Goal: Task Accomplishment & Management: Use online tool/utility

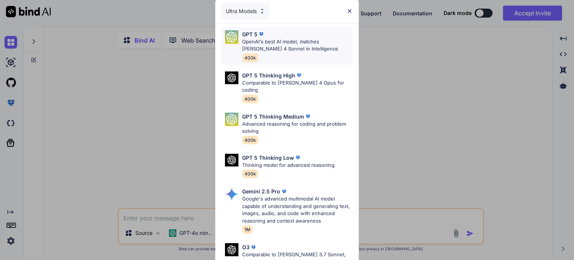
click at [276, 44] on p "OpenAI's best AI model, matches Claude 4 Sonnet in Intelligence" at bounding box center [297, 45] width 111 height 15
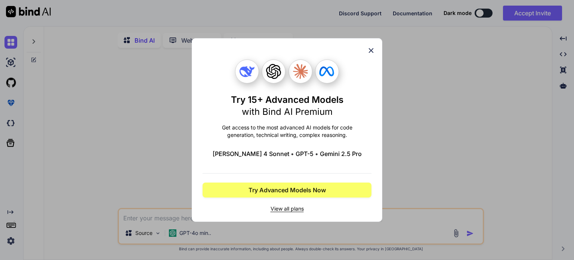
click at [371, 49] on icon at bounding box center [371, 50] width 8 height 8
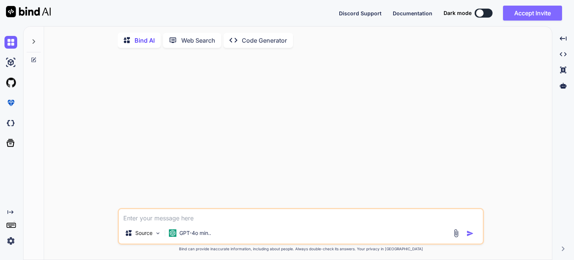
click at [528, 11] on button "Accept Invite" at bounding box center [532, 13] width 59 height 15
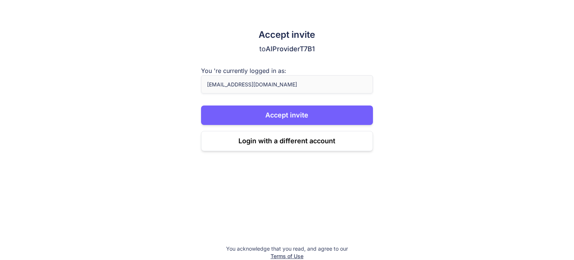
click at [277, 50] on span "AIProviderT7B1" at bounding box center [290, 49] width 49 height 8
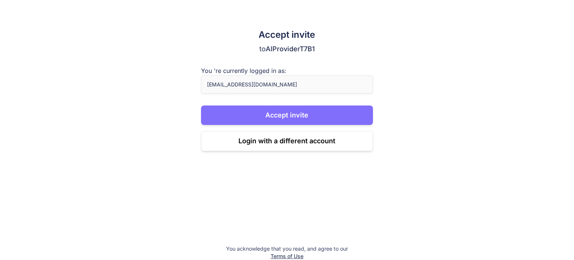
click at [299, 113] on button "Accept invite" at bounding box center [287, 114] width 172 height 19
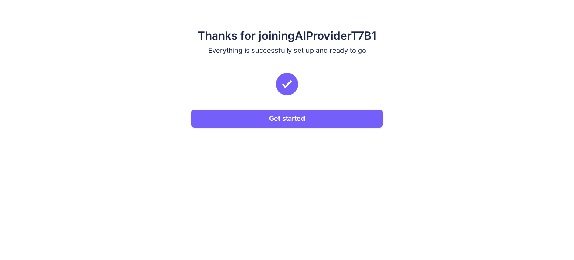
click at [299, 113] on button "Get started" at bounding box center [286, 118] width 191 height 18
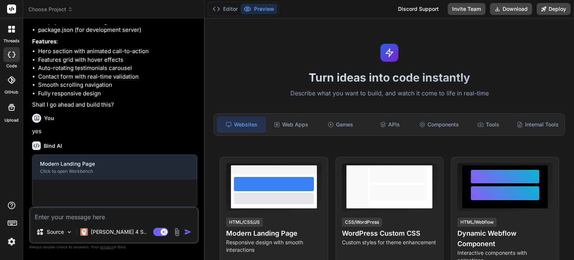
scroll to position [136, 0]
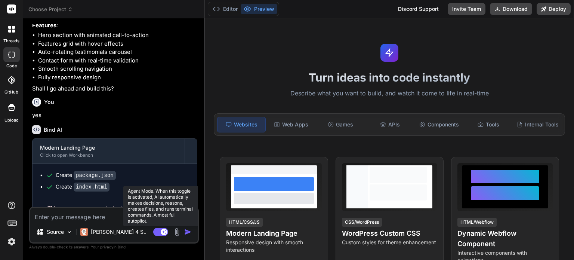
click at [163, 232] on icon at bounding box center [165, 231] width 4 height 4
click at [163, 232] on rect at bounding box center [160, 232] width 15 height 8
click at [163, 232] on icon at bounding box center [165, 231] width 4 height 4
click at [164, 232] on rect at bounding box center [160, 232] width 15 height 8
click at [155, 232] on rect at bounding box center [160, 232] width 15 height 8
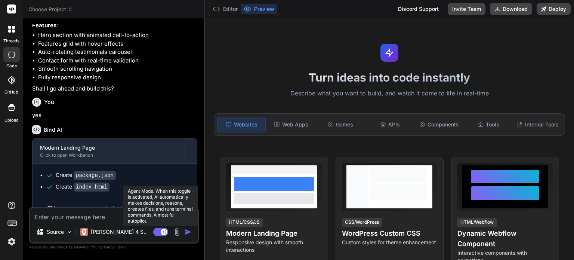
type textarea "x"
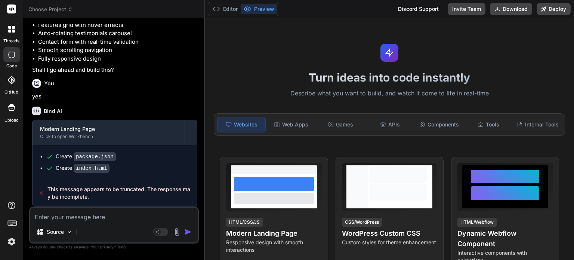
scroll to position [170, 0]
click at [167, 111] on div "Bind AI" at bounding box center [114, 110] width 165 height 9
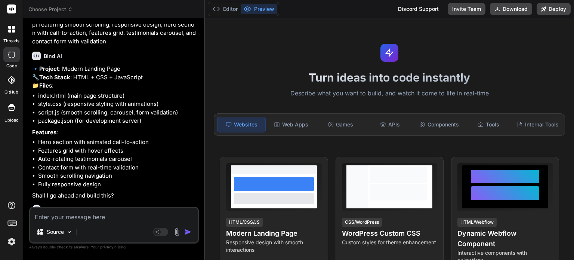
scroll to position [0, 0]
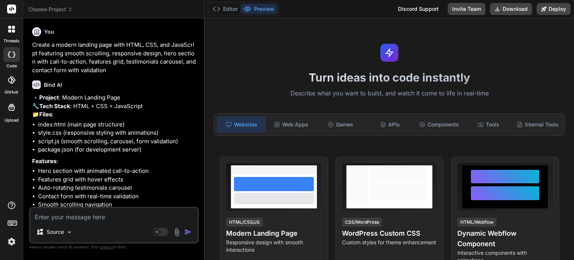
click at [9, 30] on icon at bounding box center [9, 31] width 3 height 3
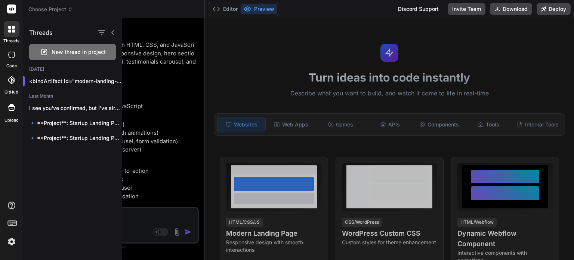
click at [149, 59] on div at bounding box center [348, 138] width 452 height 241
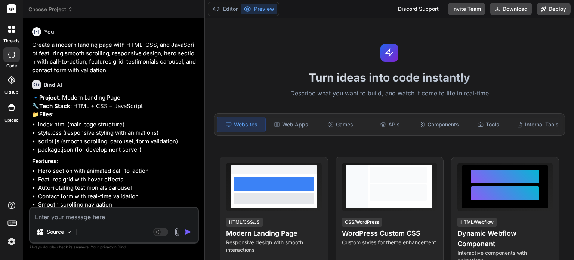
click at [12, 239] on img at bounding box center [11, 241] width 13 height 13
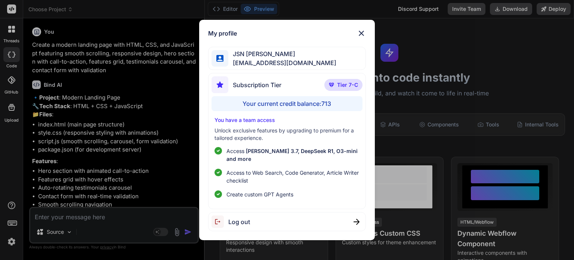
click at [362, 38] on img at bounding box center [361, 33] width 9 height 9
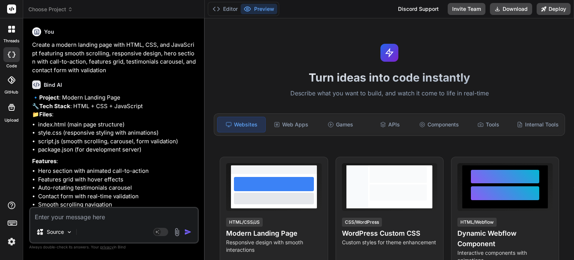
click at [12, 240] on img at bounding box center [11, 241] width 13 height 13
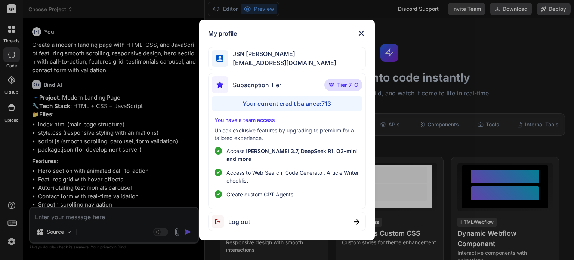
click at [263, 190] on span "Create custom GPT Agents" at bounding box center [259, 194] width 67 height 8
click at [359, 36] on img at bounding box center [361, 33] width 9 height 9
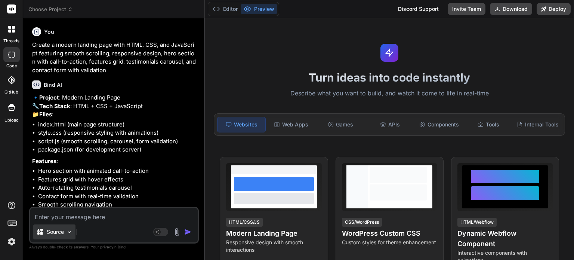
click at [62, 237] on div "Source" at bounding box center [54, 231] width 42 height 15
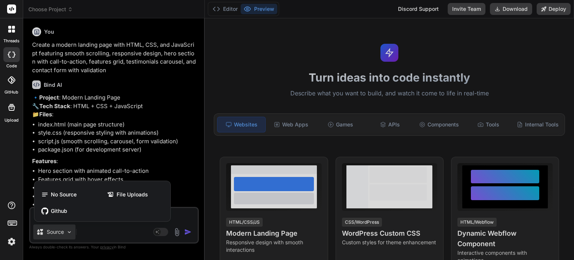
click at [107, 162] on div at bounding box center [287, 130] width 574 height 260
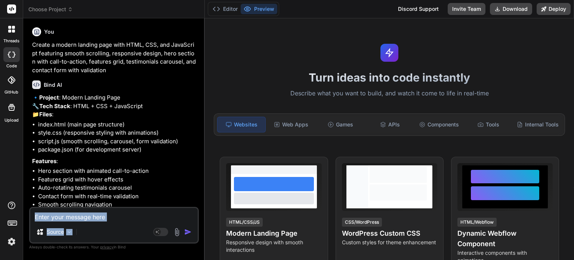
drag, startPoint x: 97, startPoint y: 223, endPoint x: 91, endPoint y: 218, distance: 7.4
click at [91, 218] on div "Source Agent Mode. When this toggle is activated, AI automatically makes decisi…" at bounding box center [114, 225] width 170 height 37
click at [91, 218] on textarea at bounding box center [113, 214] width 167 height 13
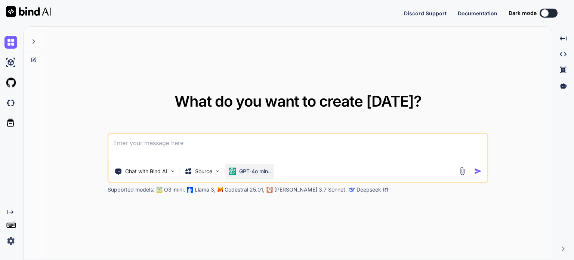
click at [253, 169] on p "GPT-4o min.." at bounding box center [255, 170] width 32 height 7
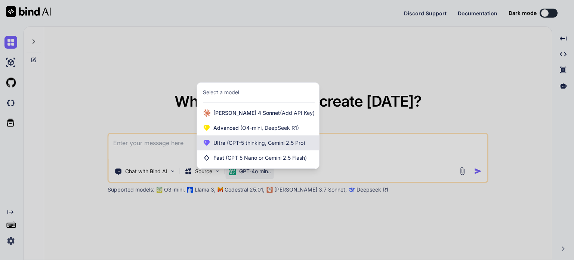
click at [255, 146] on span "Ultra (GPT-5 thinking, Gemini 2.5 Pro)" at bounding box center [259, 142] width 92 height 7
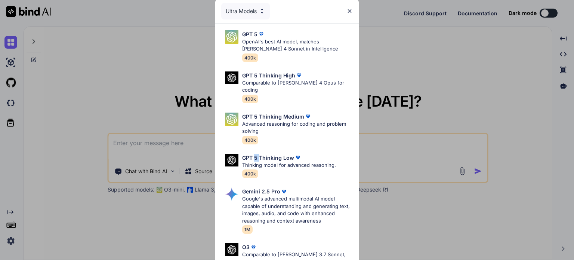
click at [255, 154] on p "GPT 5 Thinking Low" at bounding box center [268, 158] width 52 height 8
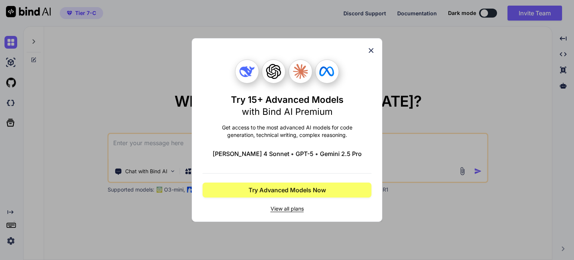
click at [371, 52] on icon at bounding box center [371, 50] width 8 height 8
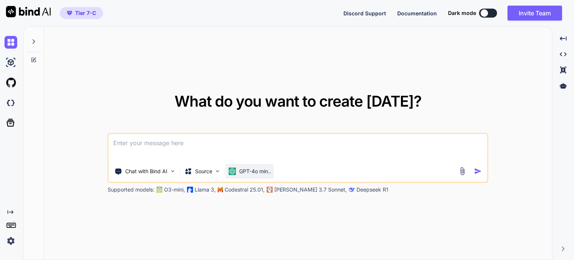
click at [255, 170] on p "GPT-4o min.." at bounding box center [255, 170] width 32 height 7
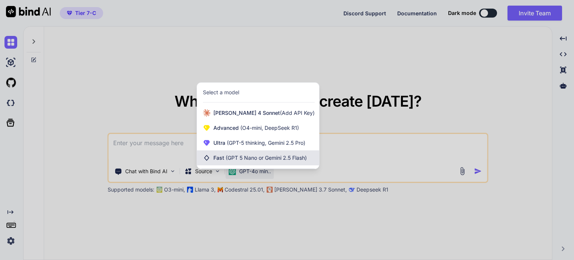
click at [298, 154] on span "(GPT 5 Nano or Gemini 2.5 Flash)" at bounding box center [266, 157] width 81 height 6
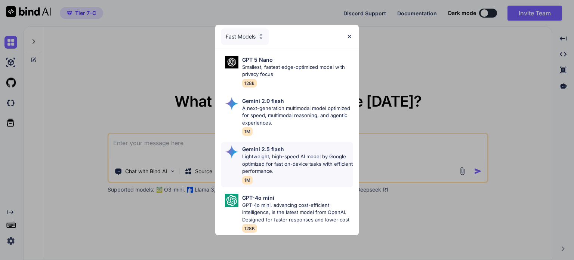
click at [318, 158] on p "Lightweight, high-speed AI model by Google optimized for fast on-device tasks w…" at bounding box center [297, 164] width 111 height 22
type textarea "x"
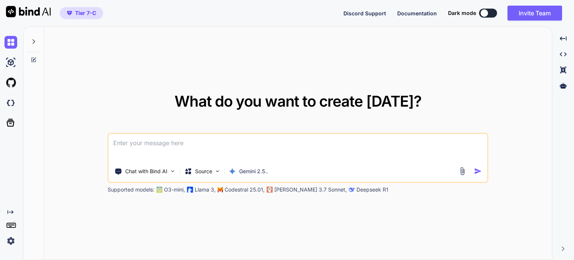
click at [511, 215] on div "What do you want to create today? Chat with Bind AI Source Gemini 2.5.. Support…" at bounding box center [298, 143] width 508 height 233
click at [170, 151] on textarea at bounding box center [298, 148] width 378 height 28
click at [563, 38] on icon "Created with Pixso." at bounding box center [563, 38] width 7 height 7
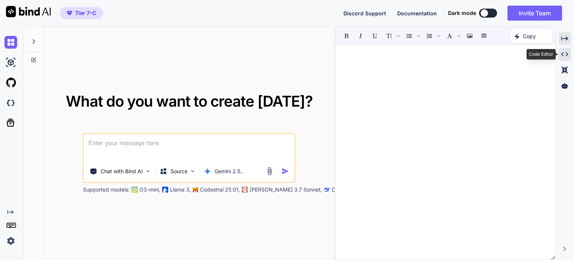
click at [564, 54] on icon "Created with Pixso." at bounding box center [564, 54] width 7 height 7
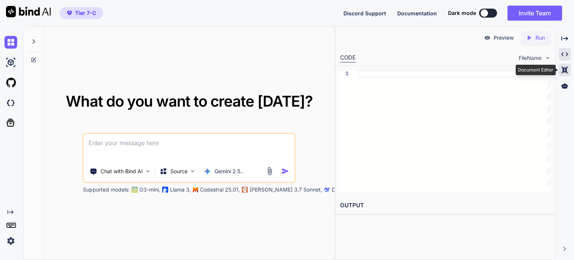
click at [564, 69] on icon "Created with Pixso." at bounding box center [564, 69] width 7 height 7
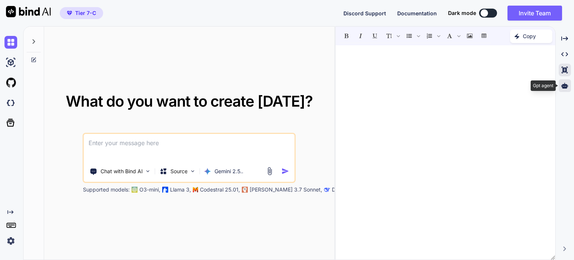
click at [564, 85] on icon at bounding box center [564, 86] width 7 height 6
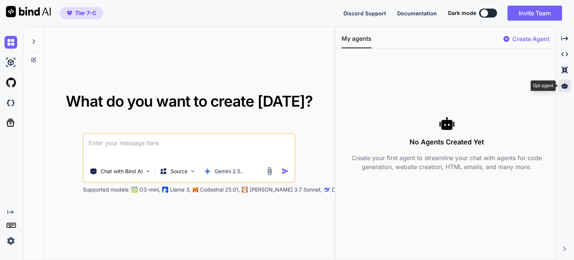
click at [564, 85] on icon at bounding box center [564, 86] width 7 height 6
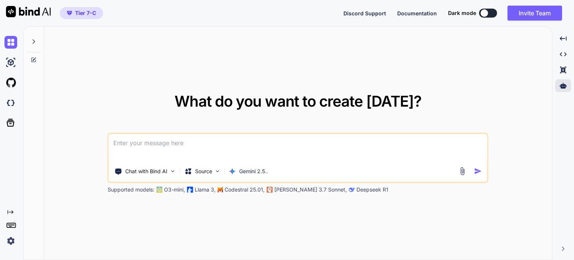
click at [9, 211] on icon "Created with Pixso." at bounding box center [10, 212] width 6 height 6
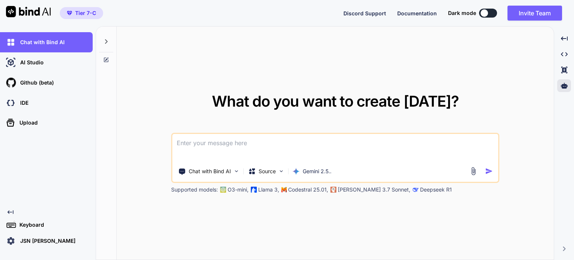
click at [9, 211] on icon "Created with Pixso." at bounding box center [10, 212] width 6 height 6
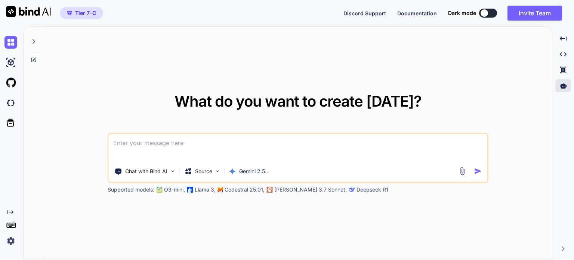
click at [11, 224] on rect at bounding box center [11, 224] width 1 height 1
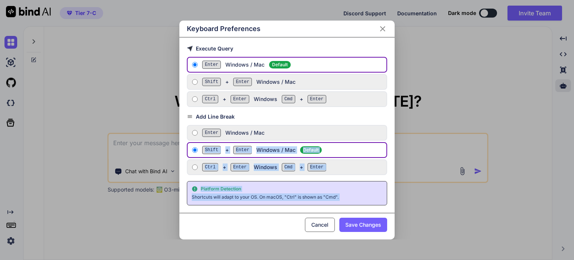
drag, startPoint x: 11, startPoint y: 224, endPoint x: 59, endPoint y: 155, distance: 83.4
click at [59, 155] on div "Keyboard Preferences Execute Query Enter Windows / Mac Default Shift + Enter Wi…" at bounding box center [287, 130] width 574 height 260
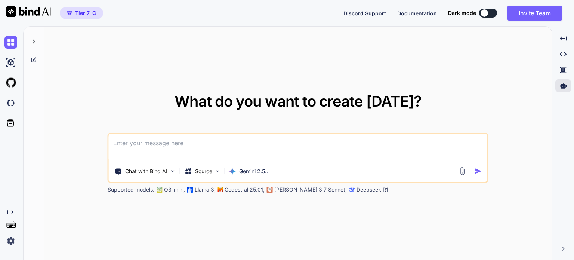
click at [11, 240] on img at bounding box center [10, 240] width 13 height 13
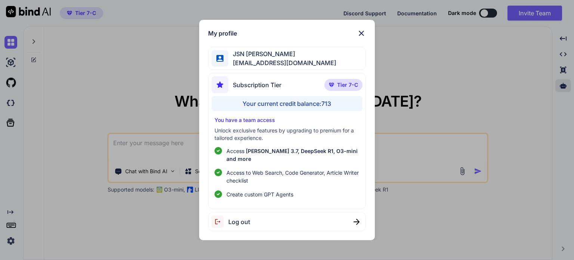
click at [81, 158] on div "My profile JSN MURTHY jangalasnmurthy@gmail.com Subscription Tier Tier 7-C Your…" at bounding box center [287, 130] width 574 height 260
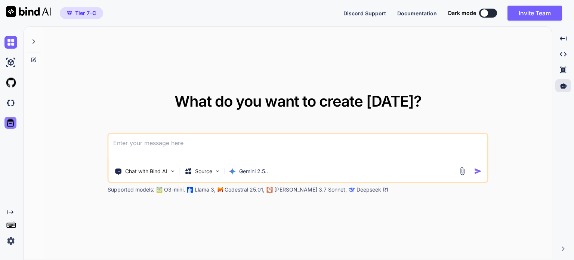
click at [11, 119] on icon at bounding box center [11, 123] width 8 height 8
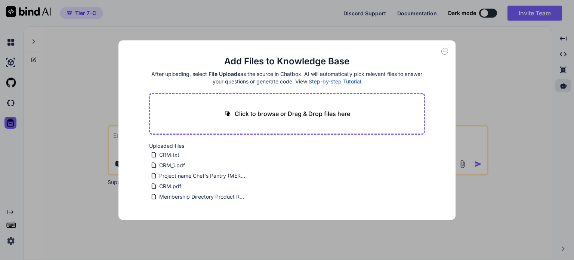
click at [10, 101] on div "Add Files to Knowledge Base After uploading, select File Uploads as the source …" at bounding box center [287, 130] width 574 height 260
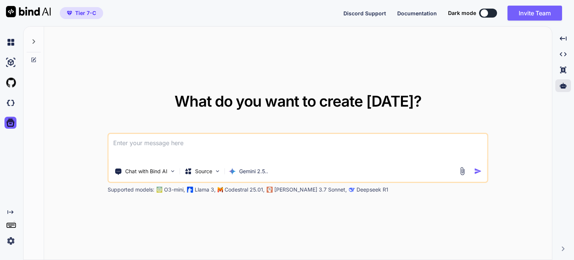
click at [10, 101] on img at bounding box center [10, 102] width 13 height 13
click at [198, 173] on p "Source" at bounding box center [203, 170] width 17 height 7
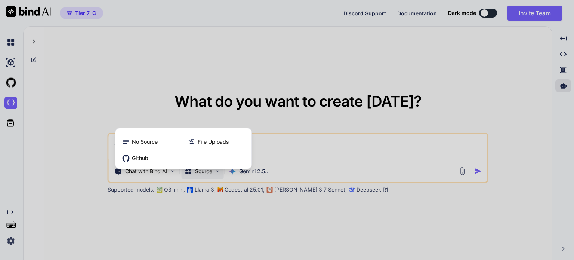
click at [256, 171] on div at bounding box center [287, 130] width 574 height 260
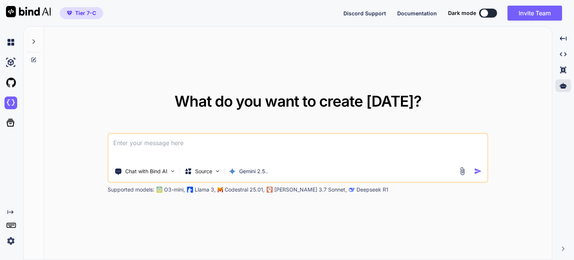
click at [256, 171] on p "Gemini 2.5.." at bounding box center [253, 170] width 29 height 7
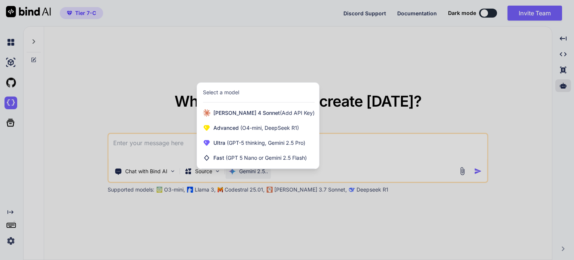
click at [148, 170] on div at bounding box center [287, 130] width 574 height 260
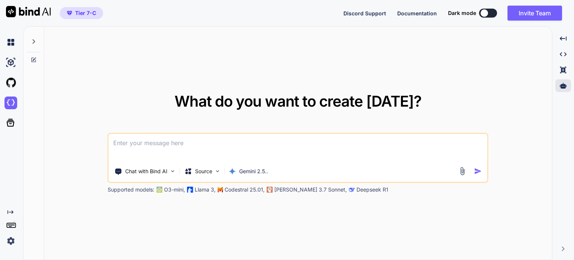
click at [148, 170] on p "Chat with Bind AI" at bounding box center [146, 170] width 42 height 7
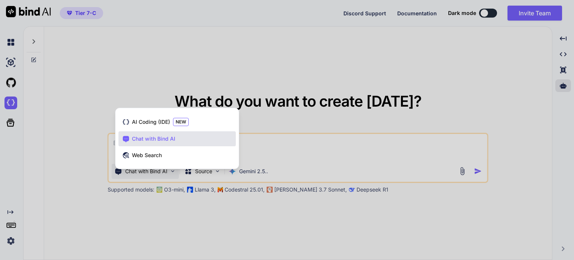
click at [282, 146] on div at bounding box center [287, 130] width 574 height 260
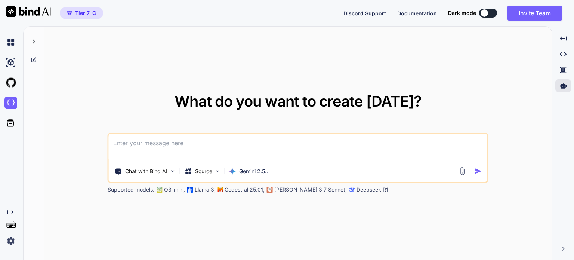
click at [137, 152] on textarea at bounding box center [298, 148] width 378 height 28
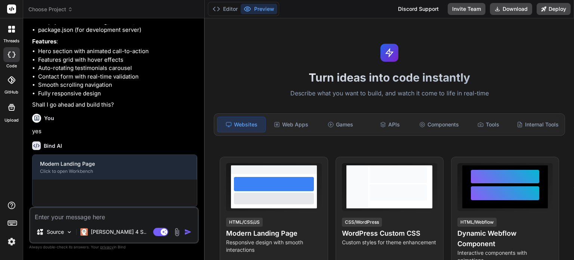
scroll to position [136, 0]
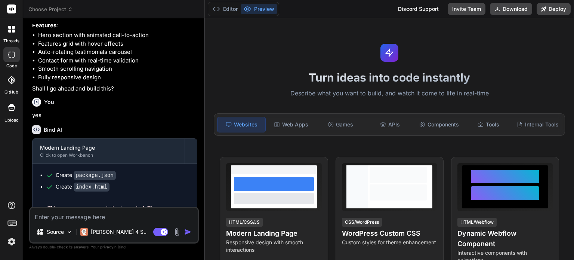
click at [11, 55] on icon at bounding box center [11, 55] width 7 height 6
type textarea "x"
click at [13, 24] on div at bounding box center [12, 29] width 16 height 16
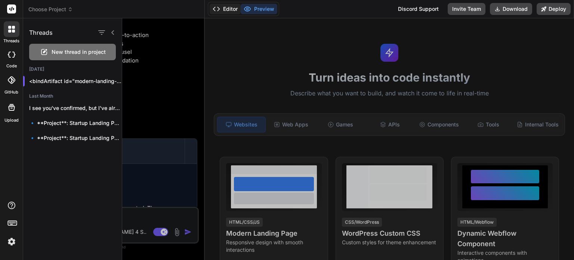
click at [230, 9] on button "Editor" at bounding box center [225, 9] width 31 height 10
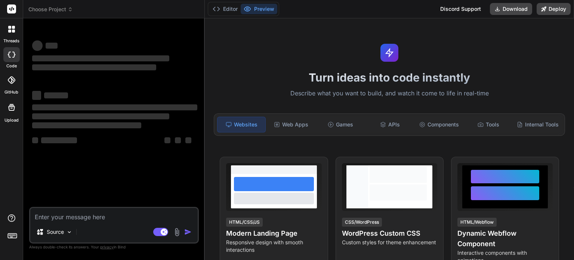
type textarea "x"
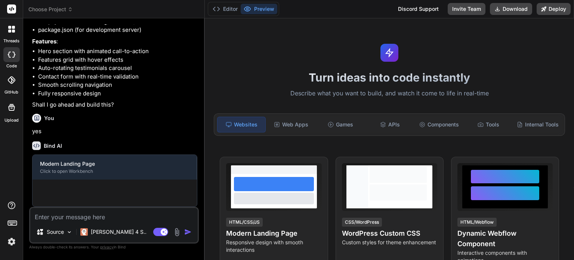
scroll to position [136, 0]
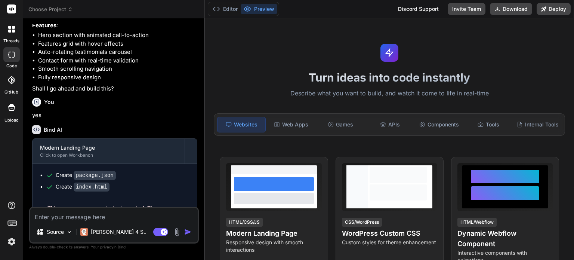
click at [8, 9] on rect at bounding box center [11, 8] width 9 height 9
click at [10, 30] on icon at bounding box center [9, 31] width 3 height 3
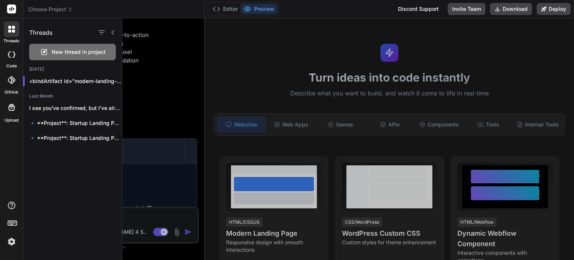
click at [9, 55] on icon at bounding box center [11, 55] width 7 height 6
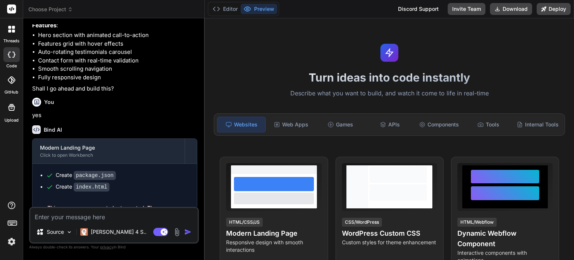
click at [9, 55] on icon at bounding box center [11, 55] width 7 height 6
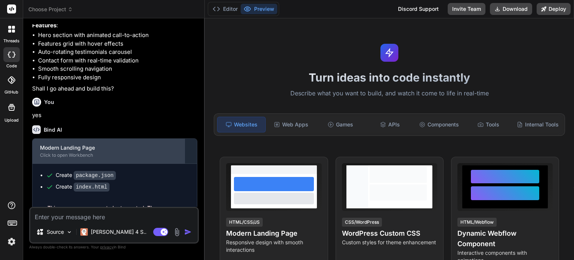
click at [113, 158] on div "Click to open Workbench" at bounding box center [108, 155] width 137 height 6
click at [72, 158] on div "Click to open Workbench" at bounding box center [108, 155] width 137 height 6
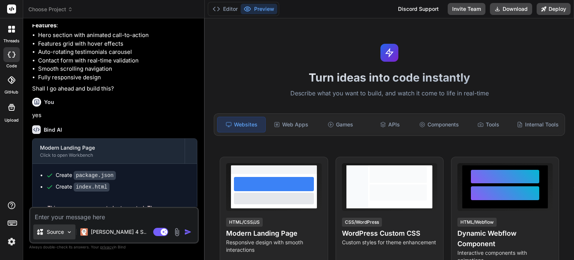
click at [69, 233] on img at bounding box center [69, 232] width 6 height 6
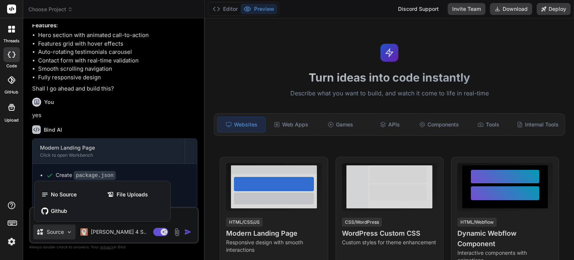
click at [127, 142] on div at bounding box center [287, 130] width 574 height 260
type textarea "x"
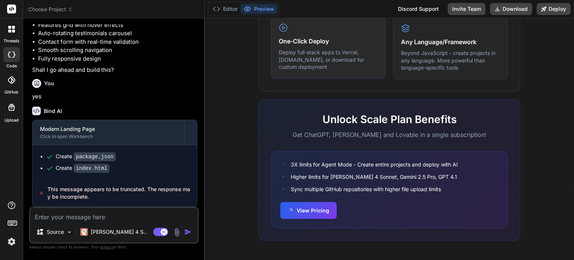
scroll to position [475, 0]
click at [462, 10] on button "Invite Team" at bounding box center [467, 9] width 38 height 12
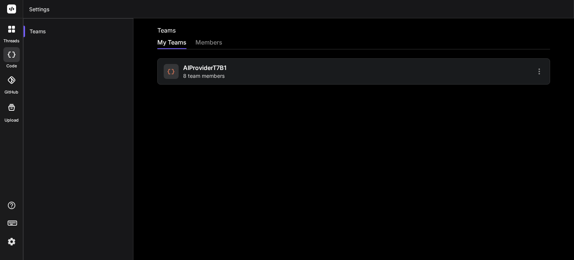
click at [535, 70] on icon at bounding box center [539, 71] width 9 height 9
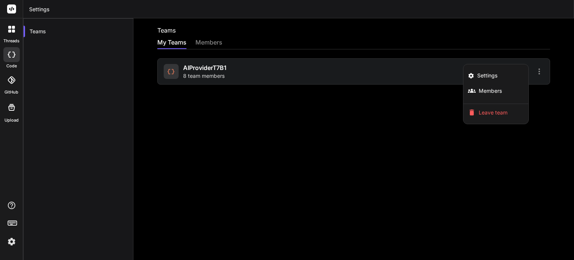
click at [438, 163] on div at bounding box center [287, 130] width 574 height 260
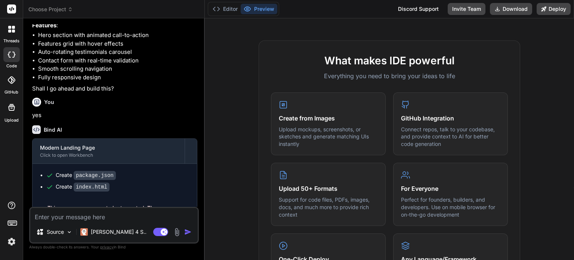
scroll to position [255, 0]
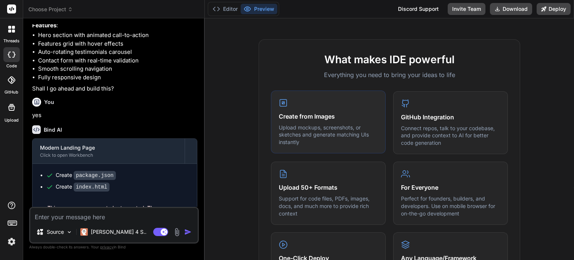
click at [373, 138] on p "Upload mockups, screenshots, or sketches and generate matching UIs instantly" at bounding box center [328, 135] width 99 height 22
click at [326, 133] on p "Upload mockups, screenshots, or sketches and generate matching UIs instantly" at bounding box center [328, 135] width 99 height 22
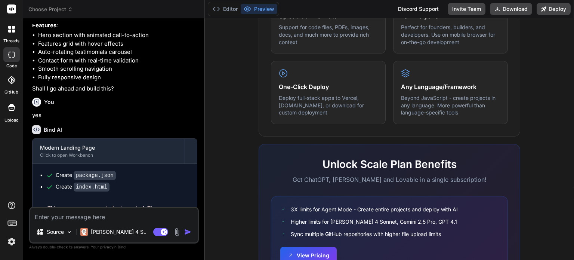
scroll to position [475, 0]
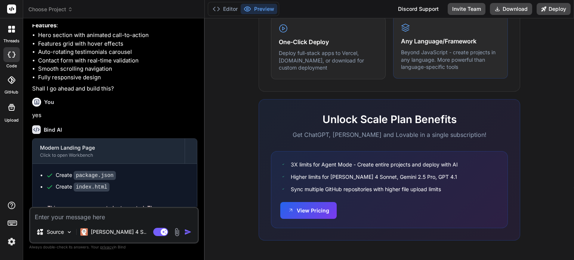
click at [414, 41] on h4 "Any Language/Framework" at bounding box center [450, 41] width 99 height 9
click at [403, 29] on icon at bounding box center [405, 27] width 9 height 9
click at [13, 221] on icon at bounding box center [12, 222] width 10 height 10
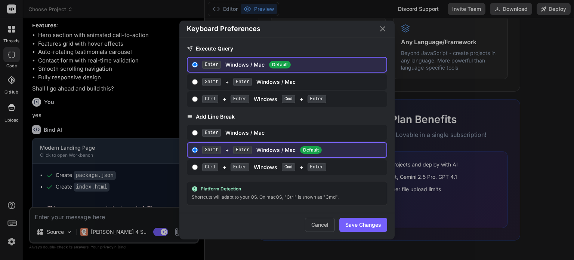
click at [7, 170] on div "Keyboard Preferences Execute Query Enter Windows / Mac Default Shift + Enter Wi…" at bounding box center [287, 130] width 574 height 260
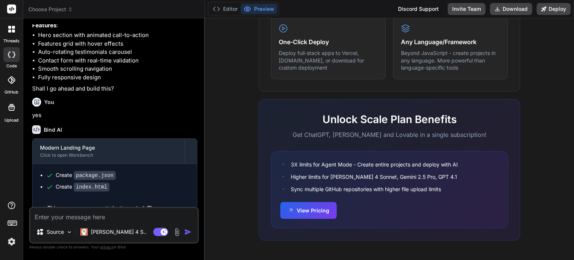
click at [44, 10] on span "Choose Project" at bounding box center [50, 9] width 44 height 7
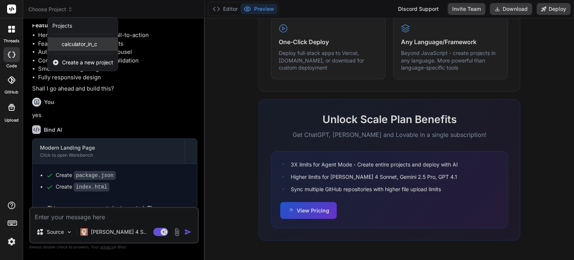
click at [73, 43] on span "calculator_in_c" at bounding box center [79, 43] width 35 height 7
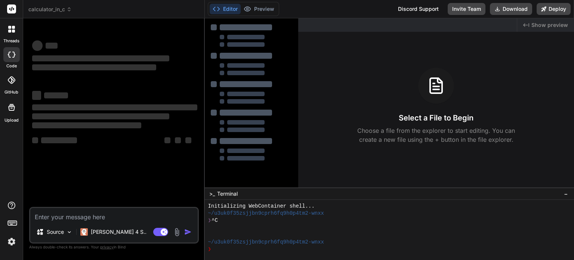
scroll to position [7, 0]
type textarea "x"
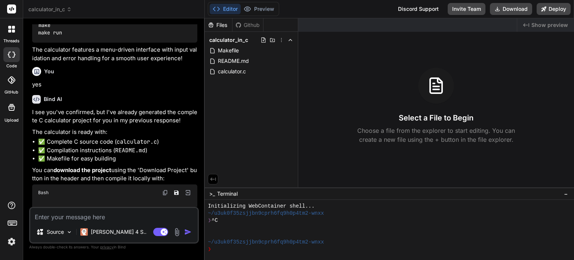
scroll to position [456, 0]
